Goal: Information Seeking & Learning: Learn about a topic

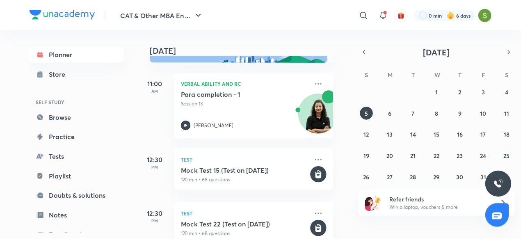
scroll to position [32, 8]
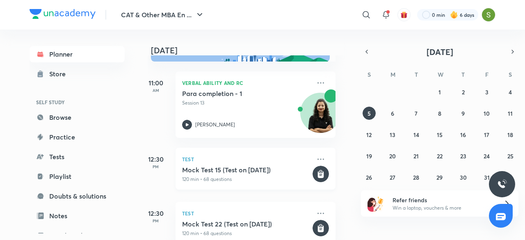
click at [236, 173] on h5 "Mock Test 15 (Test on [DATE])" at bounding box center [246, 170] width 129 height 8
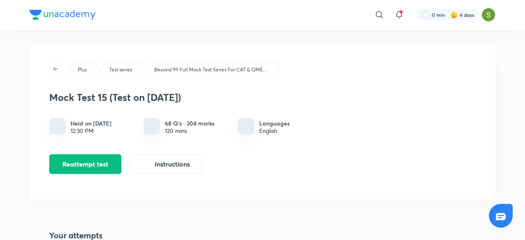
click at [236, 173] on div "Reattempt test Instructions" at bounding box center [186, 164] width 275 height 20
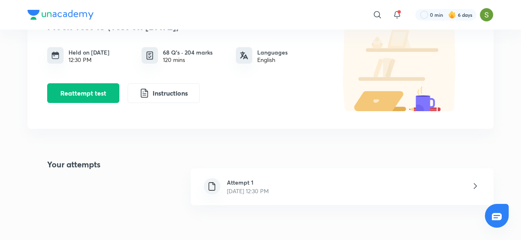
scroll to position [72, 0]
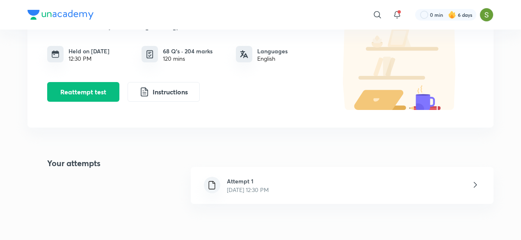
click at [269, 191] on p "[DATE] 12:30 PM" at bounding box center [248, 190] width 42 height 9
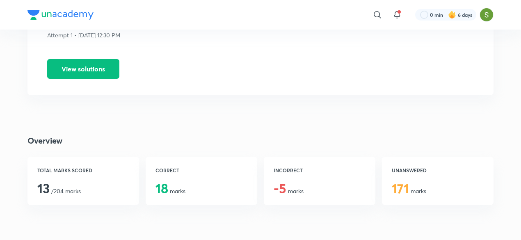
scroll to position [118, 0]
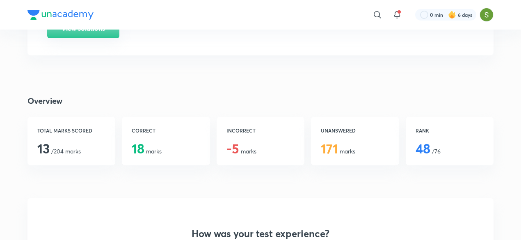
click at [94, 33] on button "View solutions" at bounding box center [83, 28] width 72 height 20
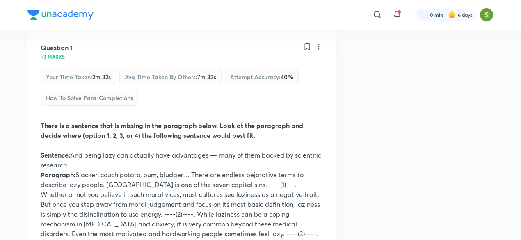
scroll to position [57, 0]
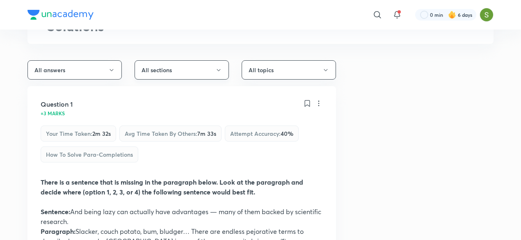
click at [218, 69] on icon "button" at bounding box center [218, 70] width 7 height 7
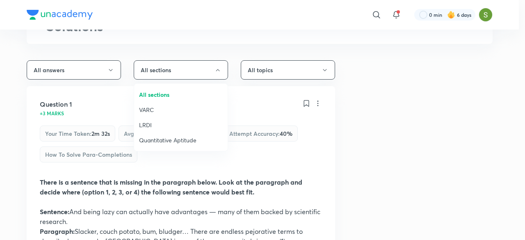
click at [146, 103] on li "VARC" at bounding box center [181, 109] width 94 height 15
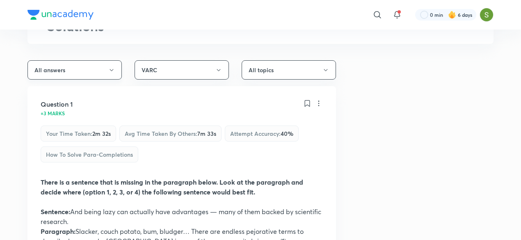
click at [112, 67] on icon "button" at bounding box center [111, 70] width 7 height 7
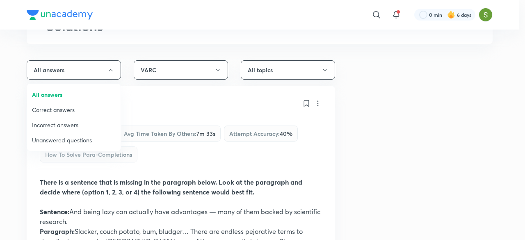
click at [64, 112] on span "Correct answers" at bounding box center [74, 109] width 84 height 9
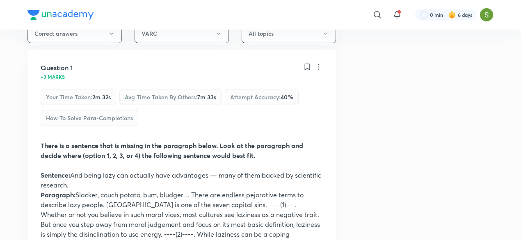
scroll to position [0, 0]
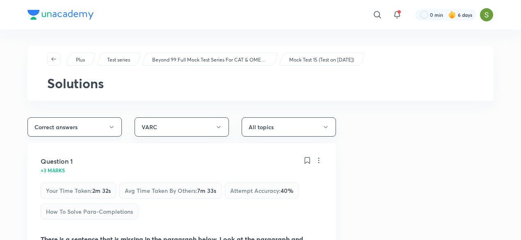
click at [112, 124] on icon "button" at bounding box center [111, 127] width 7 height 7
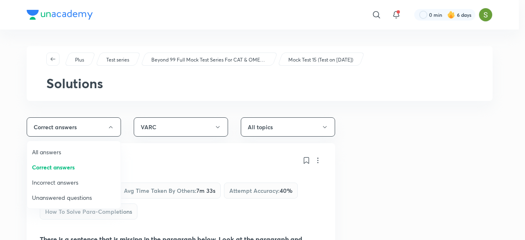
click at [60, 180] on span "Incorrect answers" at bounding box center [74, 182] width 84 height 9
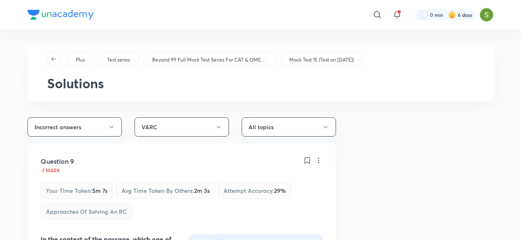
click at [220, 132] on button "VARC" at bounding box center [182, 126] width 94 height 19
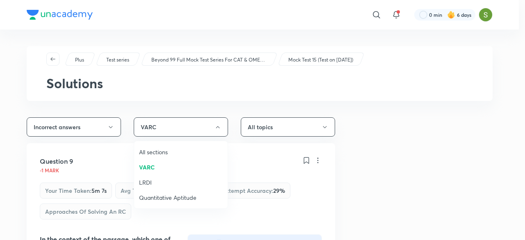
click at [97, 120] on div at bounding box center [262, 120] width 525 height 240
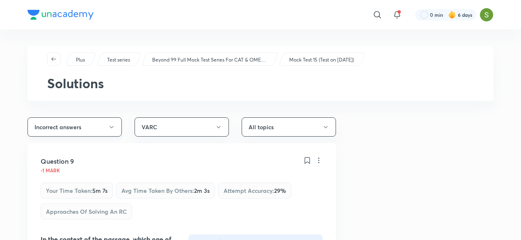
click at [118, 124] on button "Incorrect answers" at bounding box center [75, 126] width 94 height 19
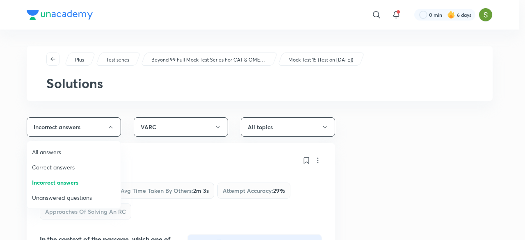
click at [55, 165] on span "Correct answers" at bounding box center [74, 167] width 84 height 9
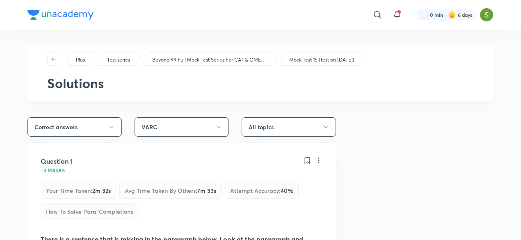
click at [218, 128] on icon "button" at bounding box center [218, 127] width 7 height 7
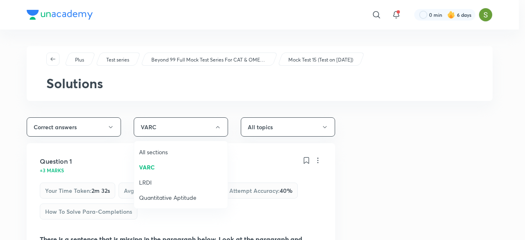
click at [145, 181] on span "LRDI" at bounding box center [181, 182] width 84 height 9
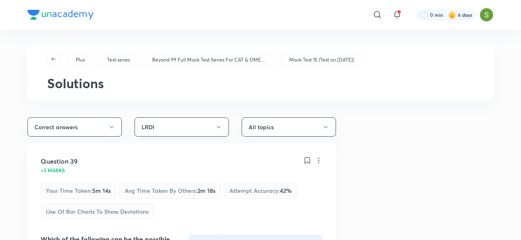
click at [215, 123] on button "LRDI" at bounding box center [182, 126] width 94 height 19
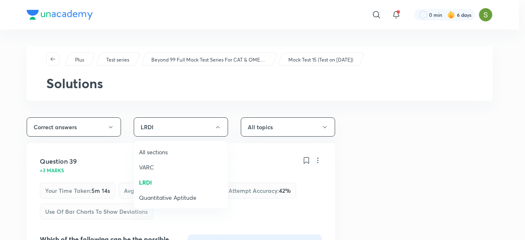
click at [220, 102] on div at bounding box center [262, 120] width 525 height 240
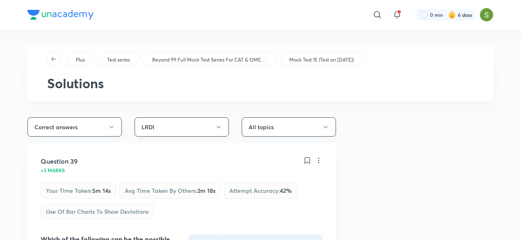
click at [220, 126] on icon "button" at bounding box center [218, 127] width 7 height 7
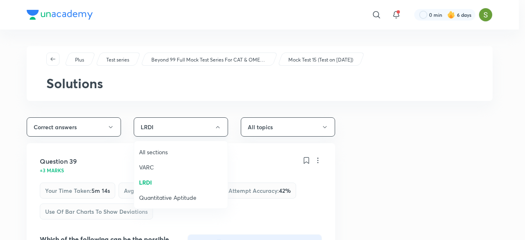
click at [220, 126] on div at bounding box center [262, 120] width 525 height 240
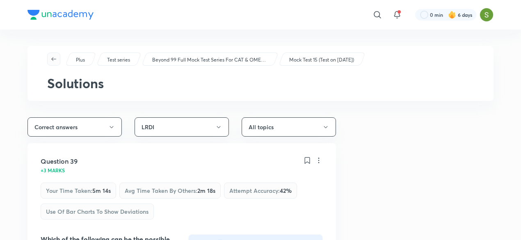
click at [51, 62] on button "button" at bounding box center [53, 59] width 13 height 13
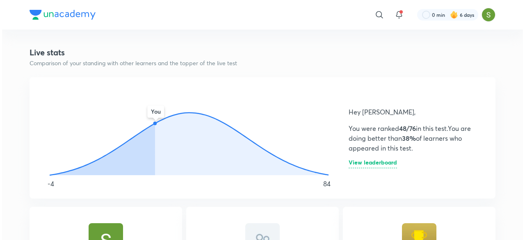
scroll to position [420, 0]
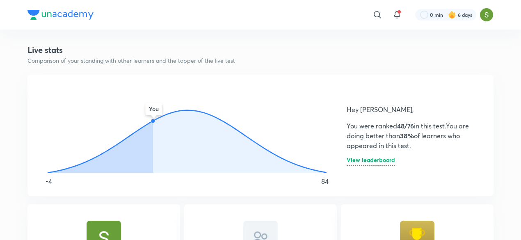
click at [378, 158] on h6 "View leaderboard" at bounding box center [371, 161] width 48 height 9
